Goal: Register for event/course

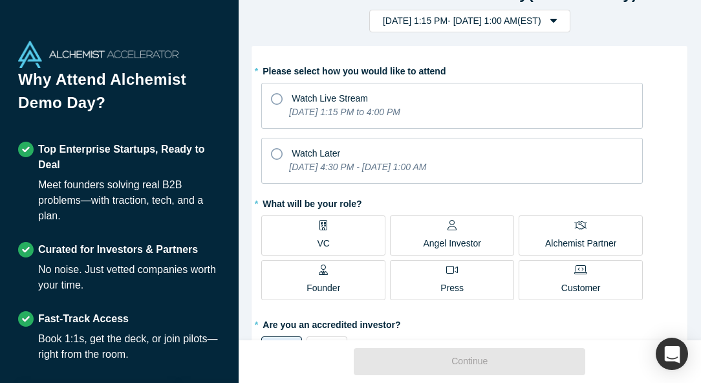
scroll to position [37, 0]
click at [313, 154] on span "Watch Later" at bounding box center [315, 152] width 48 height 10
click at [0, 0] on input "Watch Later [DATE] 4:30 PM - [DATE] 1:00 AM" at bounding box center [0, 0] width 0 height 0
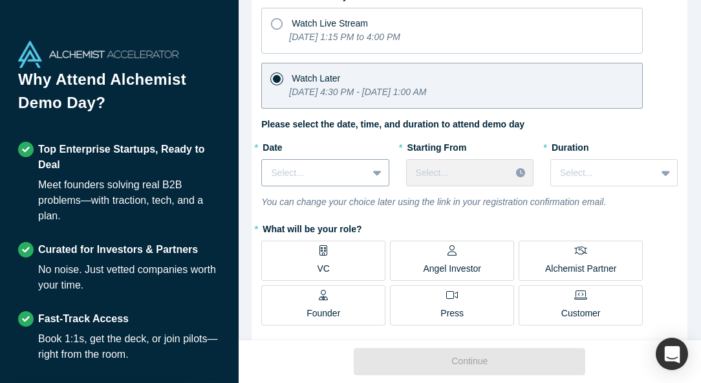
scroll to position [120, 0]
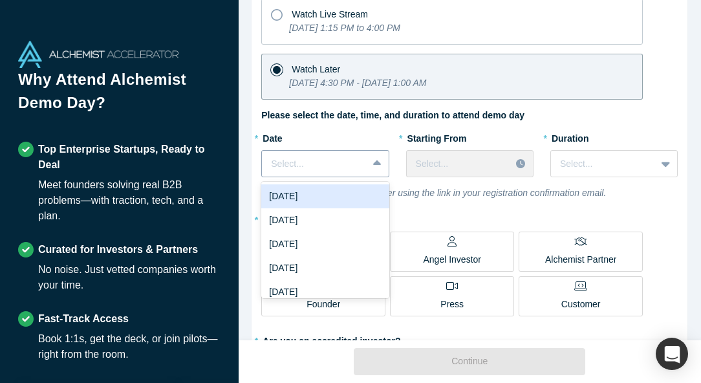
click at [375, 165] on icon at bounding box center [377, 163] width 8 height 13
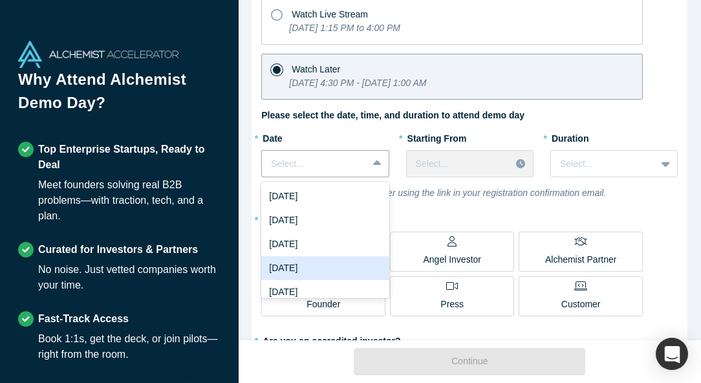
click at [350, 273] on div "[DATE]" at bounding box center [324, 268] width 127 height 24
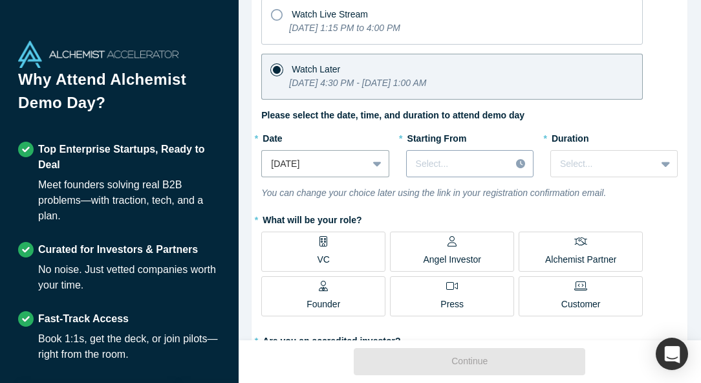
click at [458, 175] on div "Select..." at bounding box center [469, 163] width 127 height 27
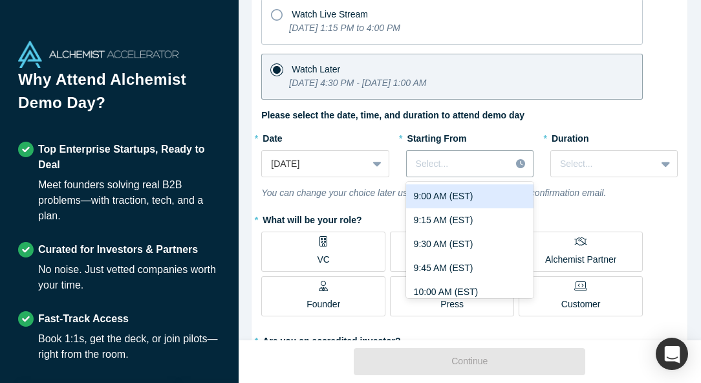
scroll to position [896, 0]
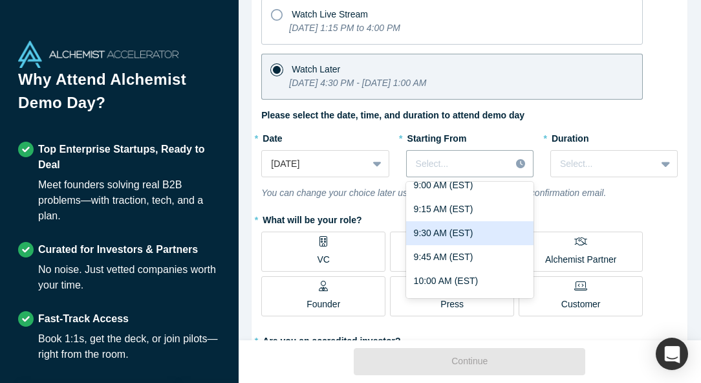
click at [435, 238] on div "9:30 AM (EST)" at bounding box center [469, 233] width 127 height 24
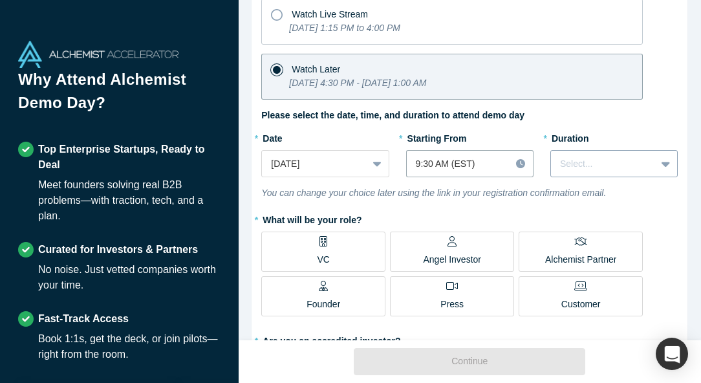
click at [584, 161] on div at bounding box center [603, 164] width 87 height 16
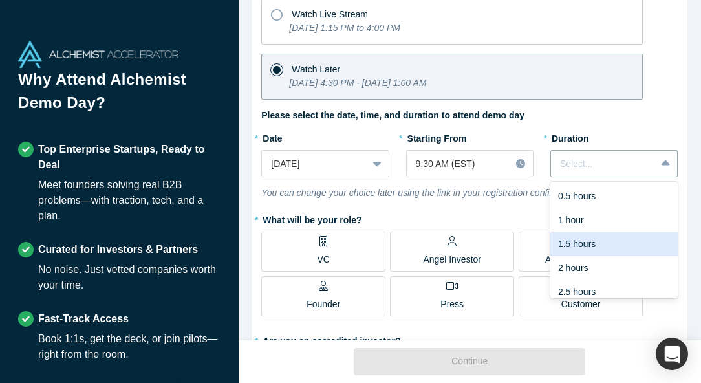
scroll to position [32, 0]
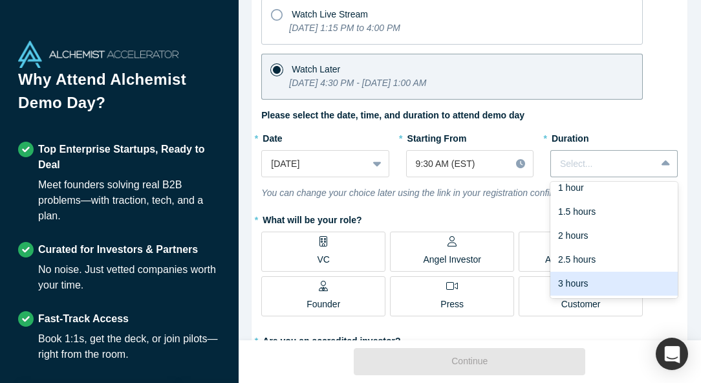
click at [584, 288] on div "3 hours" at bounding box center [613, 283] width 127 height 24
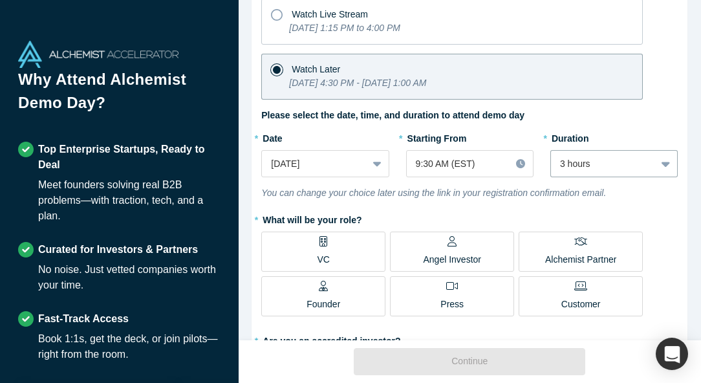
click at [321, 245] on icon at bounding box center [323, 241] width 8 height 10
click at [0, 0] on input "VC" at bounding box center [0, 0] width 0 height 0
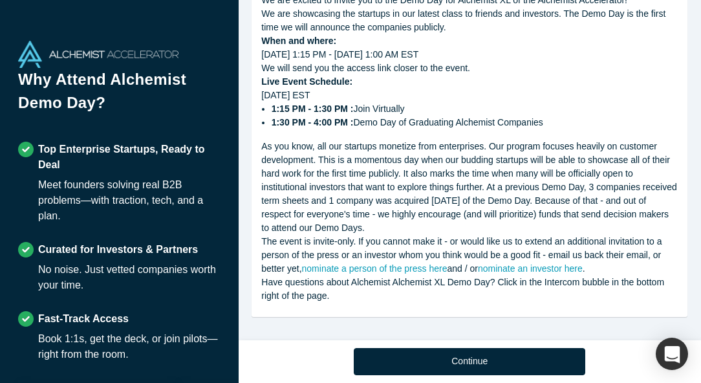
scroll to position [854, 0]
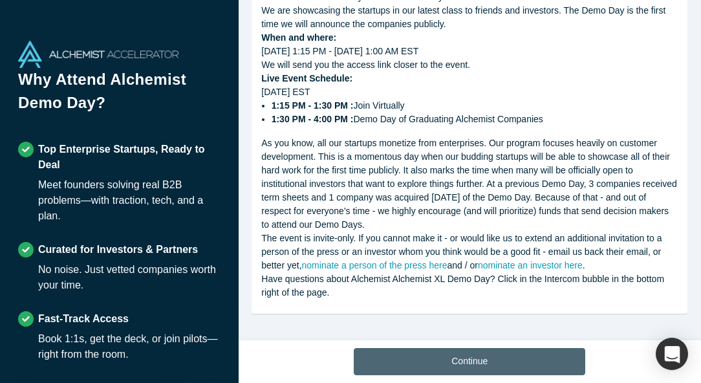
click at [448, 366] on button "Continue" at bounding box center [469, 361] width 231 height 27
click at [445, 363] on button "Continue" at bounding box center [469, 361] width 231 height 27
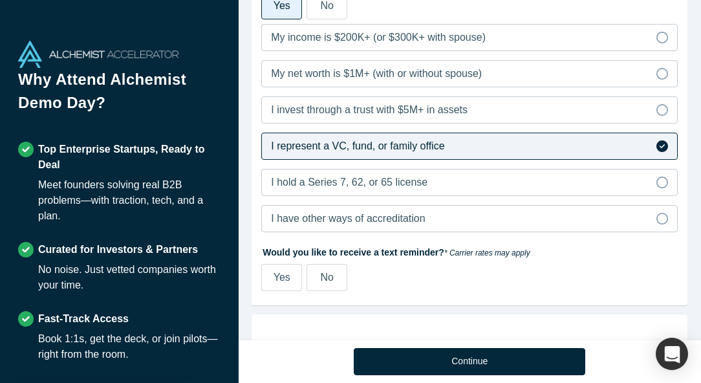
scroll to position [481, 0]
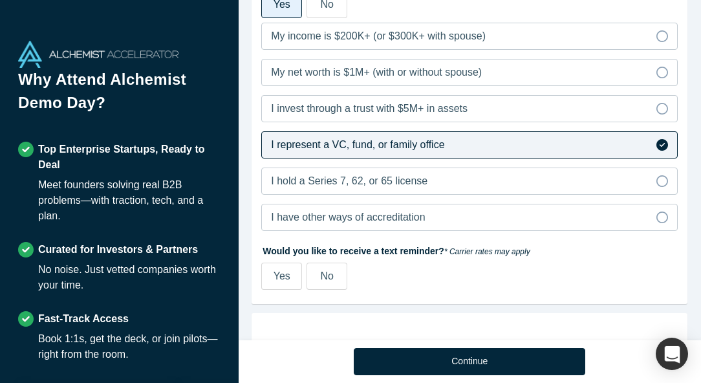
click at [280, 278] on span "Yes" at bounding box center [281, 275] width 17 height 11
click at [0, 0] on input "Yes" at bounding box center [0, 0] width 0 height 0
select select "US"
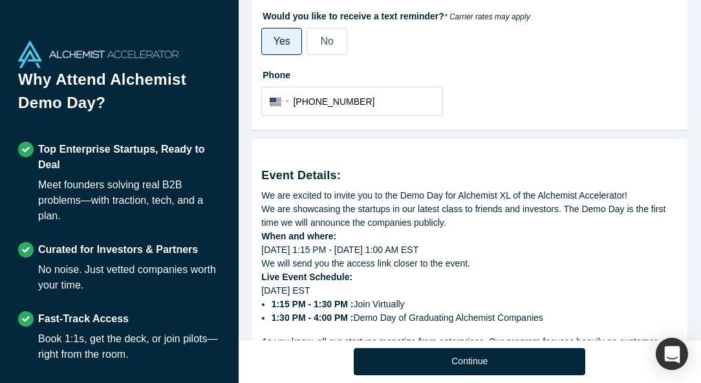
scroll to position [721, 0]
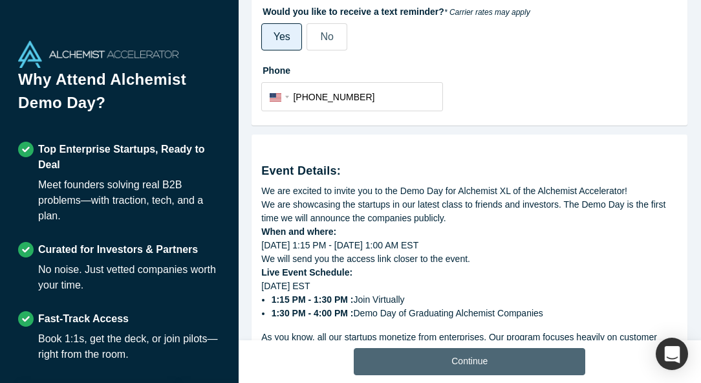
click at [451, 352] on button "Continue" at bounding box center [469, 361] width 231 height 27
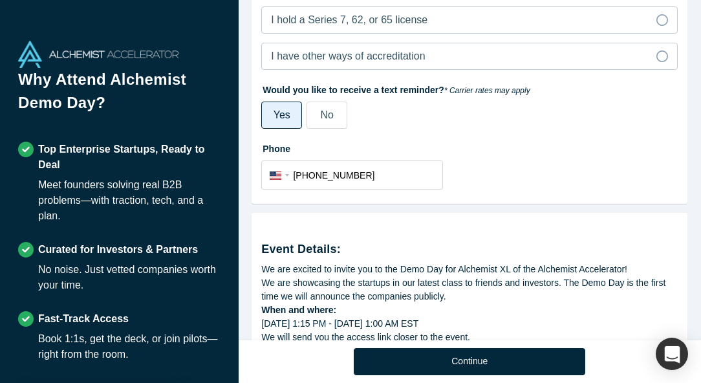
scroll to position [914, 0]
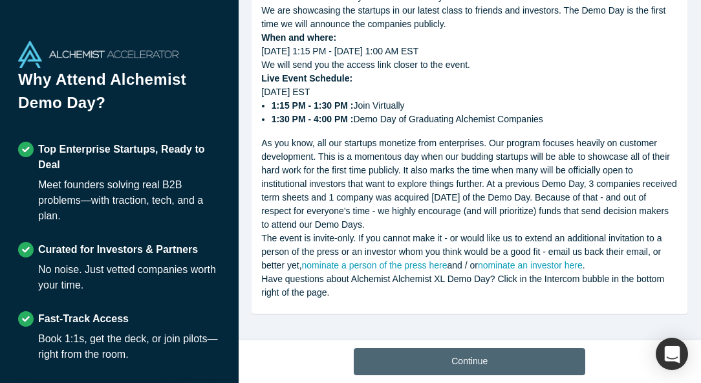
click at [422, 361] on button "Continue" at bounding box center [469, 361] width 231 height 27
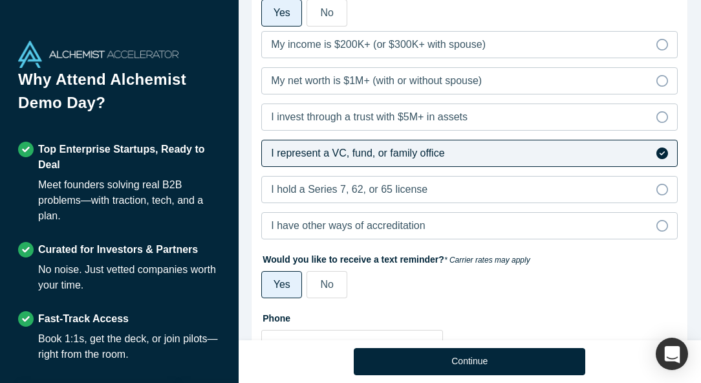
scroll to position [476, 0]
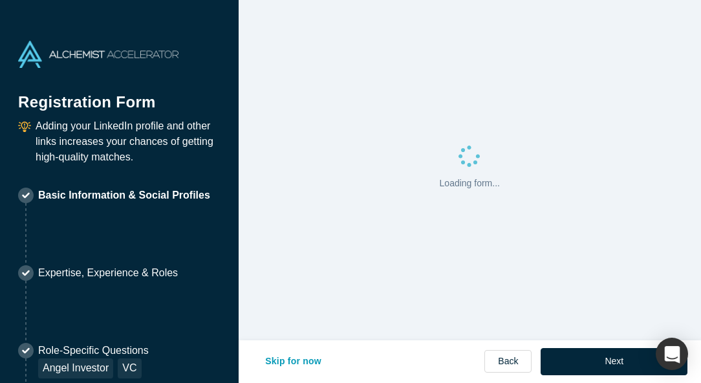
select select "US"
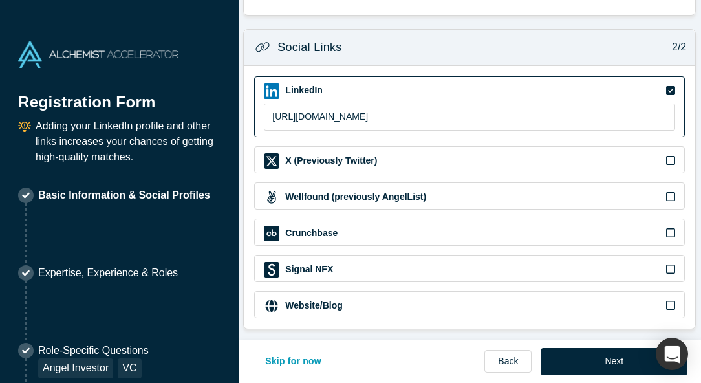
scroll to position [501, 0]
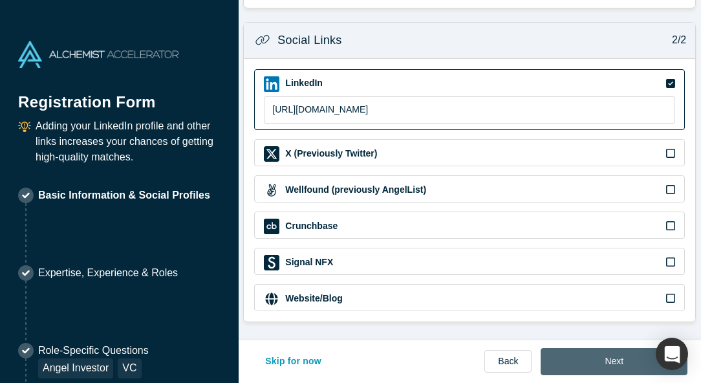
click at [590, 364] on button "Next" at bounding box center [613, 361] width 147 height 27
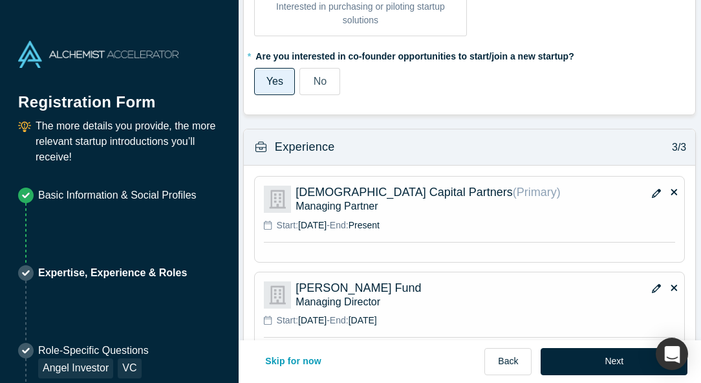
scroll to position [986, 0]
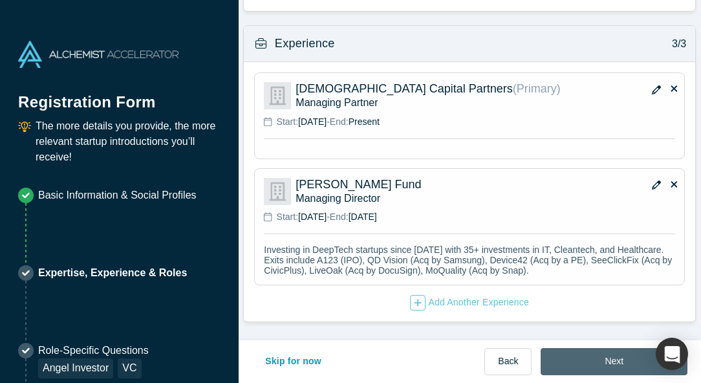
click at [574, 359] on button "Next" at bounding box center [613, 361] width 147 height 27
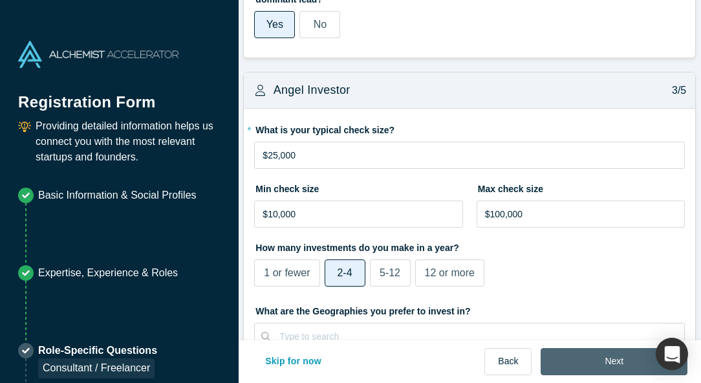
scroll to position [0, 0]
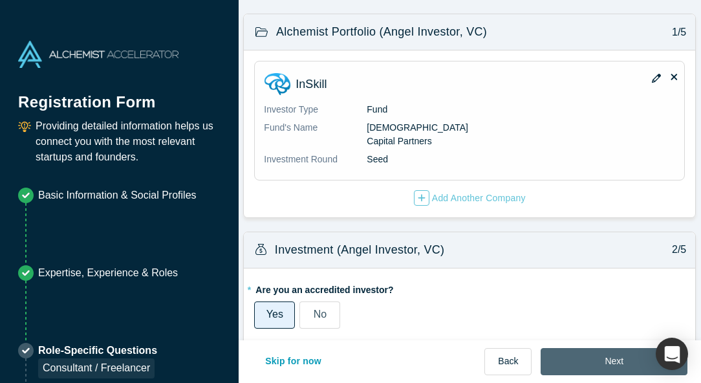
click at [578, 363] on button "Next" at bounding box center [613, 361] width 147 height 27
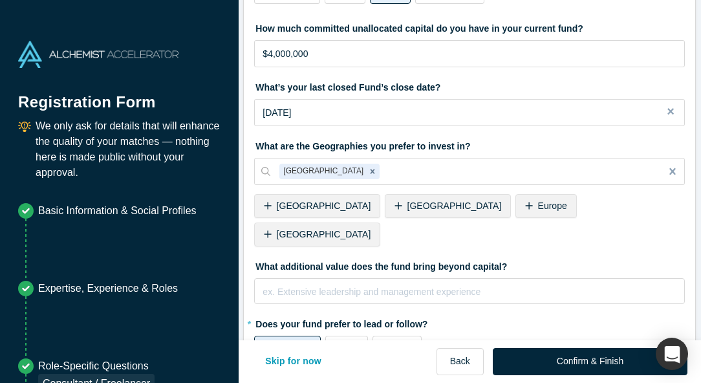
scroll to position [534, 0]
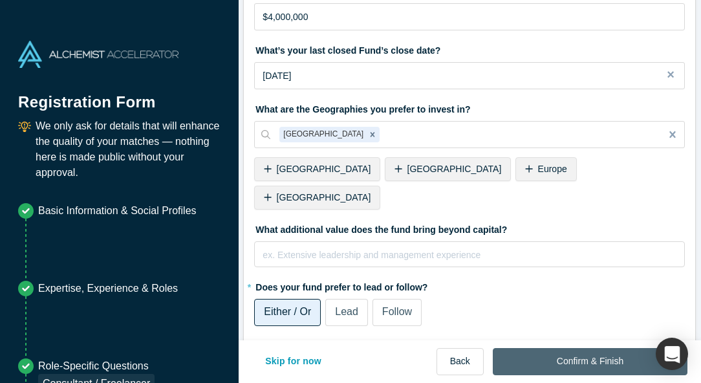
click at [560, 365] on button "Confirm & Finish" at bounding box center [589, 361] width 195 height 27
